Goal: Task Accomplishment & Management: Use online tool/utility

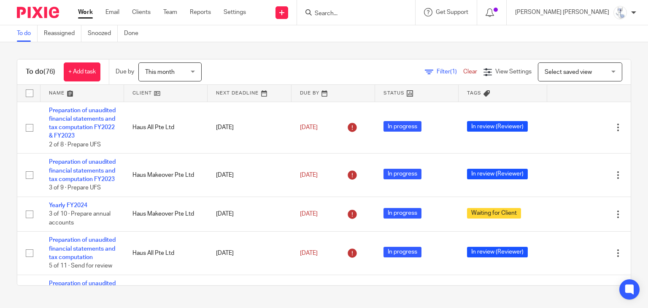
click at [62, 90] on link at bounding box center [81, 93] width 83 height 17
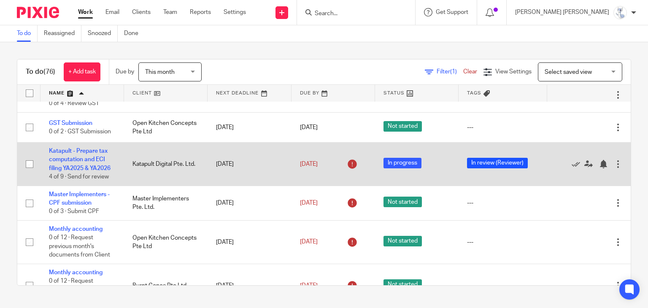
scroll to position [1644, 0]
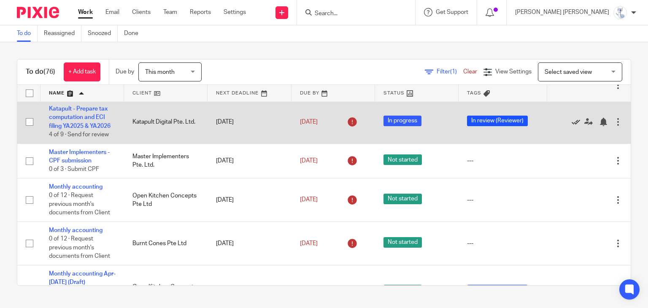
click at [571, 126] on icon at bounding box center [575, 122] width 8 height 8
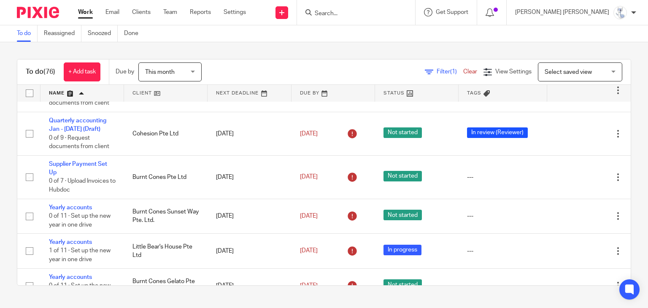
scroll to position [3288, 0]
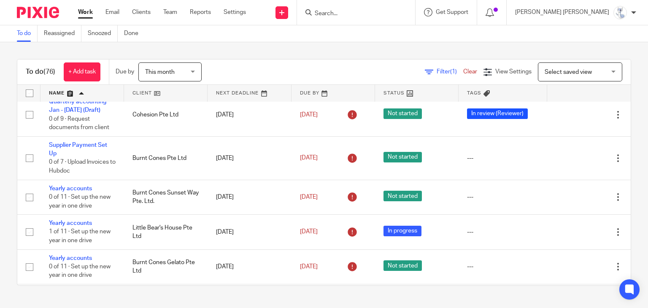
click at [583, 150] on span "Delete" at bounding box center [588, 153] width 18 height 6
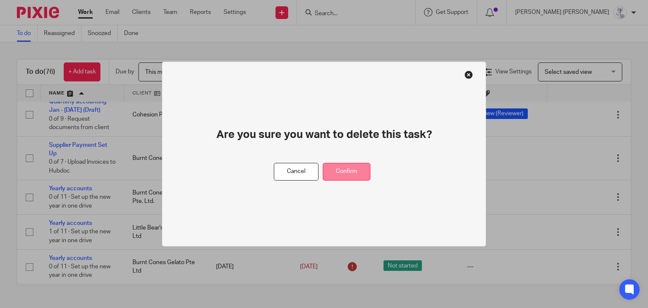
click at [349, 175] on button "Confirm" at bounding box center [346, 172] width 48 height 18
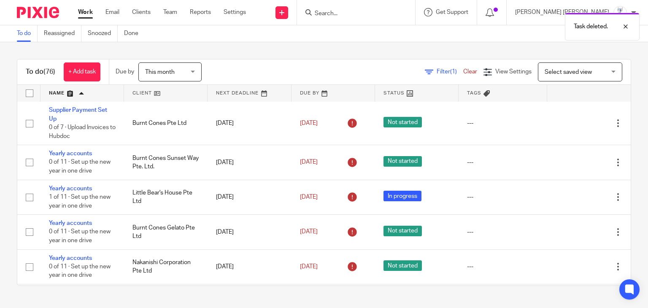
click at [587, 154] on span "Delete" at bounding box center [588, 153] width 18 height 6
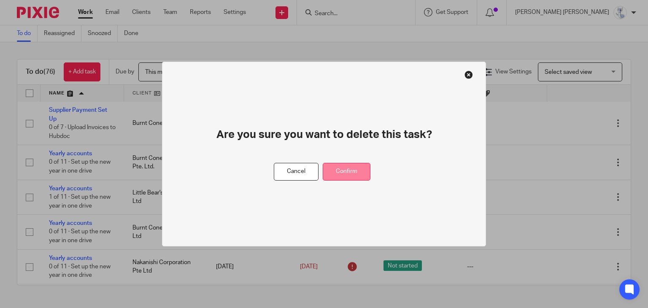
click at [361, 171] on button "Confirm" at bounding box center [346, 172] width 48 height 18
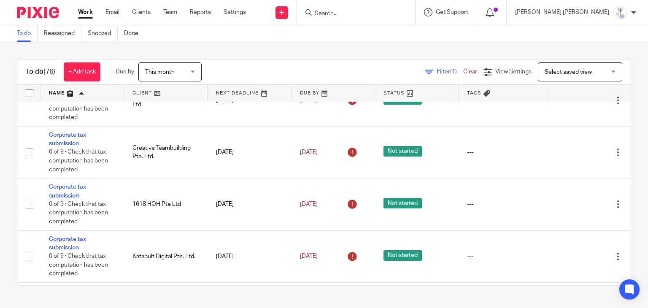
scroll to position [0, 0]
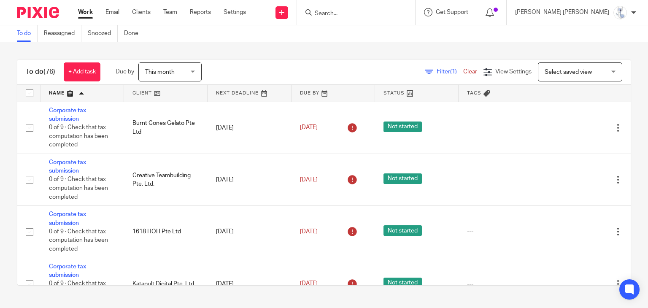
click at [279, 45] on div "To do (76) + Add task Due by This month This month Today Tomorrow This week Nex…" at bounding box center [324, 172] width 648 height 260
click at [322, 51] on div "To do (76) + Add task Due by This month This month Today Tomorrow This week Nex…" at bounding box center [324, 172] width 648 height 260
click at [425, 35] on div "To do Reassigned Snoozed Done" at bounding box center [324, 33] width 648 height 17
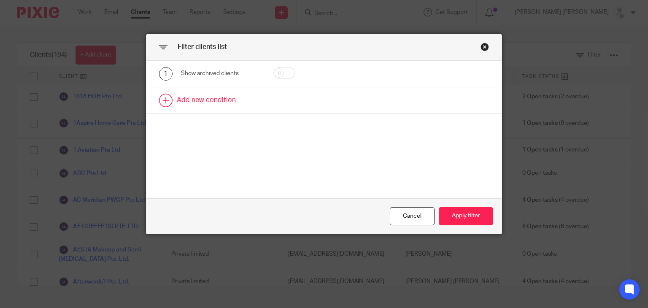
click at [192, 90] on link at bounding box center [323, 100] width 355 height 26
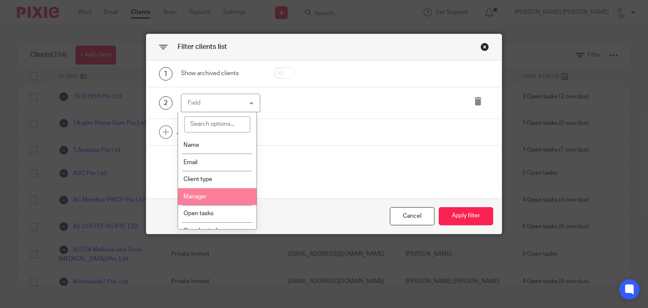
click at [209, 196] on li "Manager" at bounding box center [217, 196] width 78 height 17
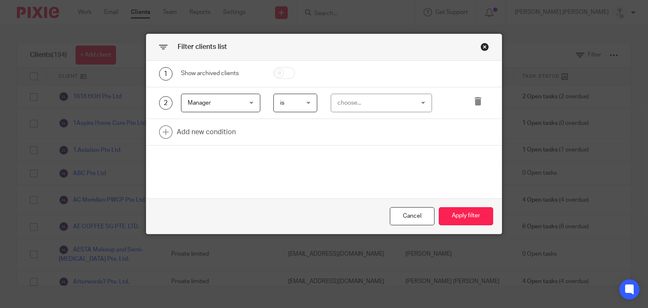
click at [379, 108] on div "choose..." at bounding box center [374, 103] width 75 height 18
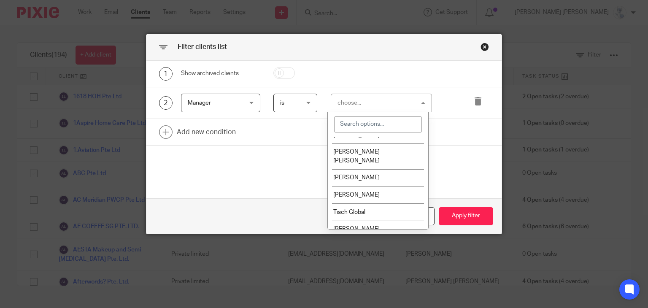
scroll to position [115, 0]
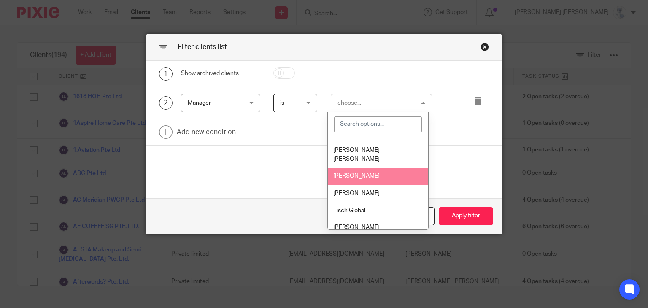
click at [364, 150] on li "[PERSON_NAME] [PERSON_NAME]" at bounding box center [378, 155] width 100 height 26
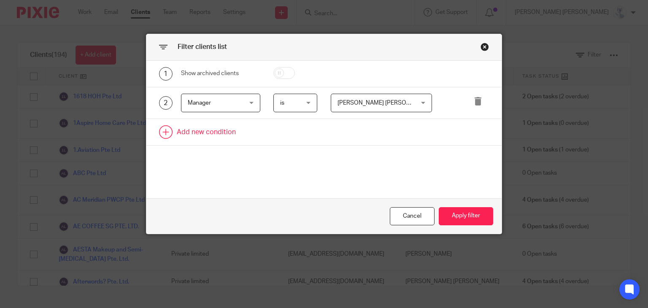
click at [209, 122] on link at bounding box center [323, 132] width 355 height 26
click at [197, 133] on div "Field" at bounding box center [217, 135] width 58 height 18
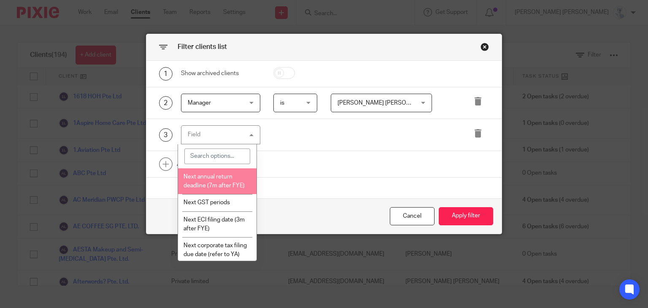
scroll to position [337, 0]
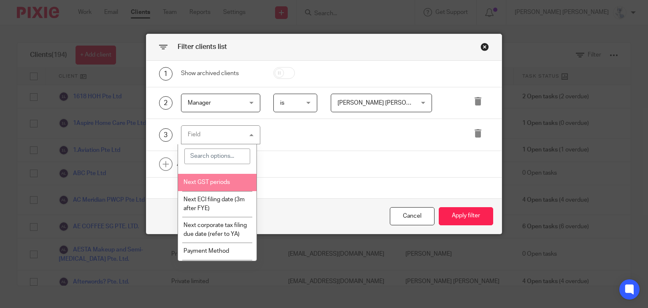
click at [215, 185] on span "Next GST periods" at bounding box center [206, 182] width 46 height 6
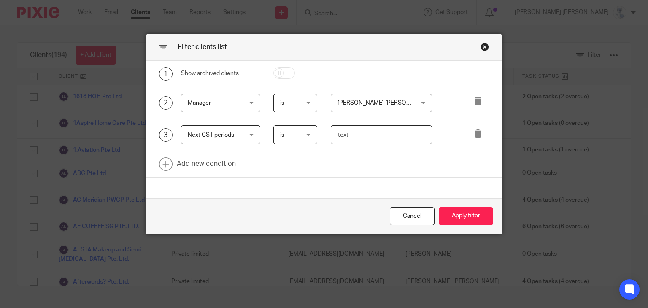
click at [340, 129] on input "text" at bounding box center [381, 134] width 101 height 19
type input "Oct"
click at [471, 223] on button "Apply filter" at bounding box center [465, 216] width 54 height 18
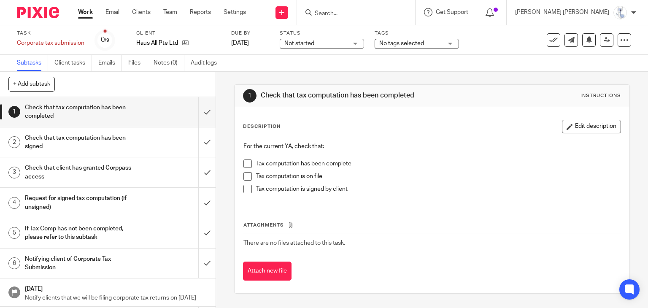
click at [403, 9] on form at bounding box center [359, 12] width 90 height 11
click at [390, 16] on input "Search" at bounding box center [352, 14] width 76 height 8
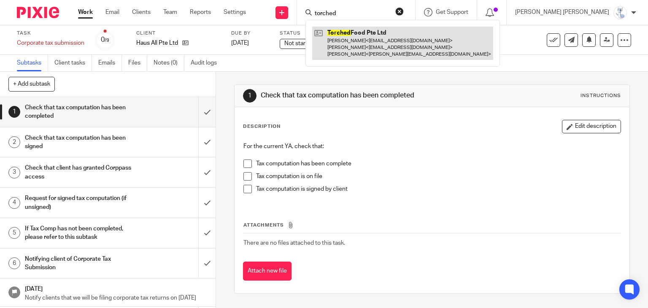
type input "torched"
click at [398, 33] on link at bounding box center [402, 43] width 181 height 33
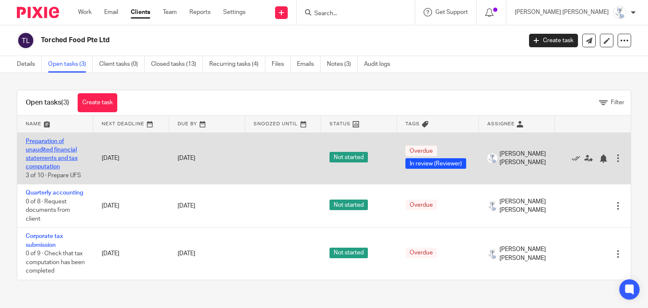
click at [61, 156] on link "Preparation of unaudited financial statements and tax computation" at bounding box center [52, 154] width 52 height 32
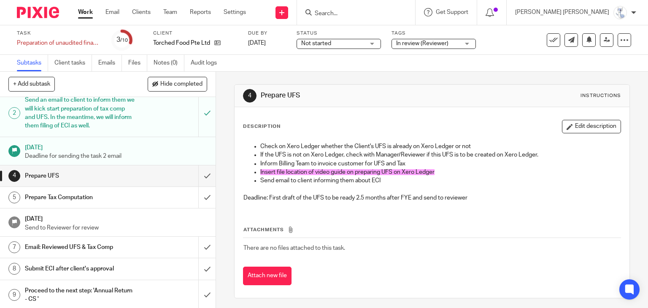
scroll to position [52, 0]
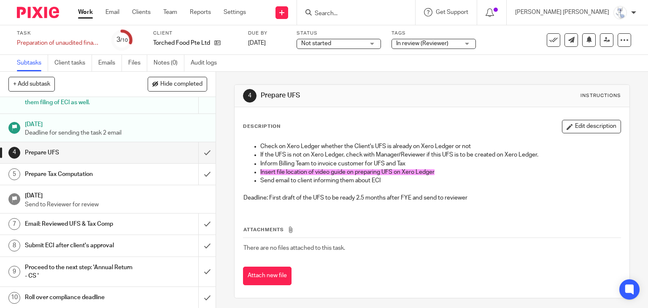
click at [91, 228] on h1 "Email: Reviewed UFS & Tax Comp" at bounding box center [80, 224] width 110 height 13
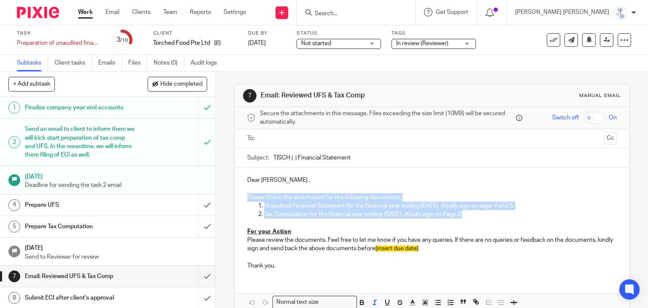
drag, startPoint x: 315, startPoint y: 194, endPoint x: 481, endPoint y: 211, distance: 166.9
click at [481, 211] on div "Dear Xavier , Please find in the attachment for the following documents: Unaudi…" at bounding box center [431, 221] width 395 height 109
copy div "Please find in the attachment for the following documents: Unaudited Financial …"
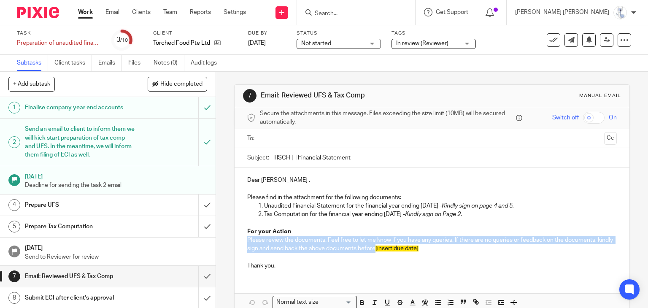
drag, startPoint x: 244, startPoint y: 238, endPoint x: 390, endPoint y: 247, distance: 145.7
click at [390, 247] on p "Please review the documents. Feel free to let me know if you have any queries. …" at bounding box center [432, 244] width 370 height 17
copy p "Please review the documents. Feel free to let me know if you have any queries. …"
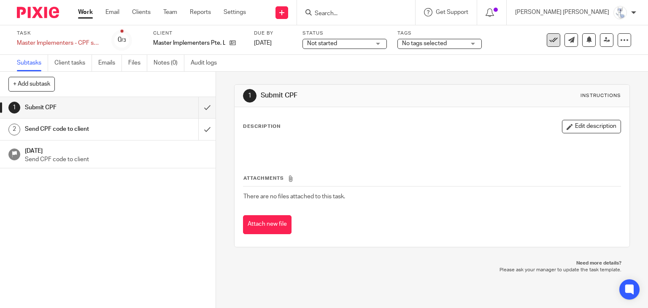
click at [549, 38] on icon at bounding box center [553, 40] width 8 height 8
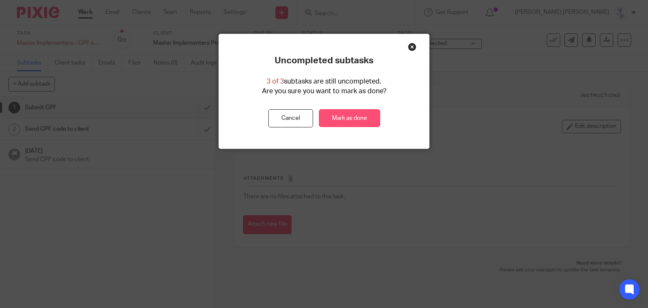
click at [363, 117] on link "Mark as done" at bounding box center [349, 118] width 61 height 18
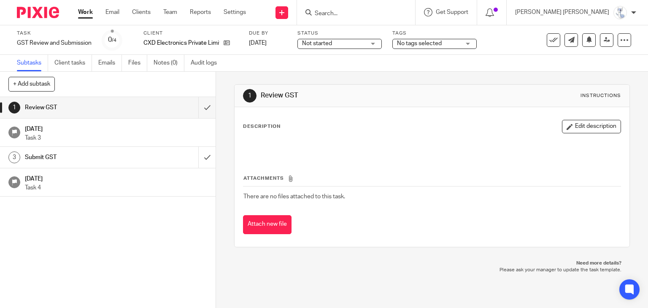
click at [417, 307] on div "1 Review GST Instructions Description Edit description Attachments There are no…" at bounding box center [432, 190] width 432 height 236
